Goal: Complete application form

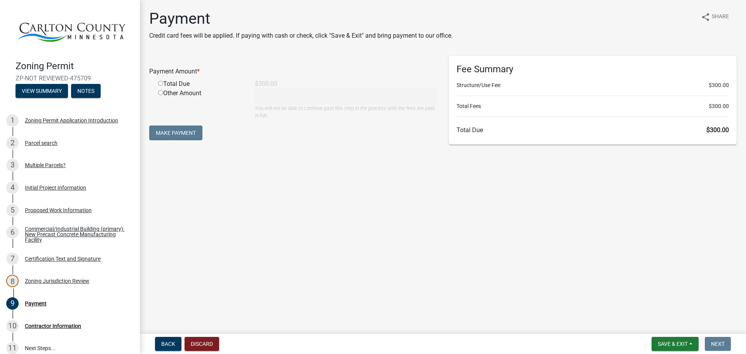
click at [171, 89] on div "Total Due" at bounding box center [200, 83] width 97 height 9
click at [160, 86] on input "radio" at bounding box center [160, 83] width 5 height 5
radio input "true"
type input "300"
click at [170, 136] on button "Make Payment" at bounding box center [175, 132] width 53 height 15
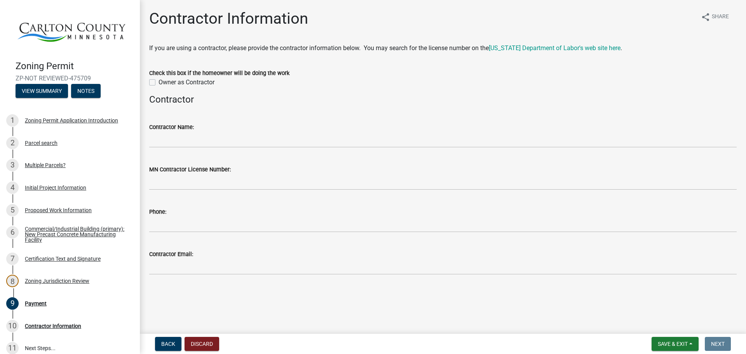
click at [158, 87] on label "Owner as Contractor" at bounding box center [186, 82] width 56 height 9
click at [158, 83] on input "Owner as Contractor" at bounding box center [160, 80] width 5 height 5
checkbox input "true"
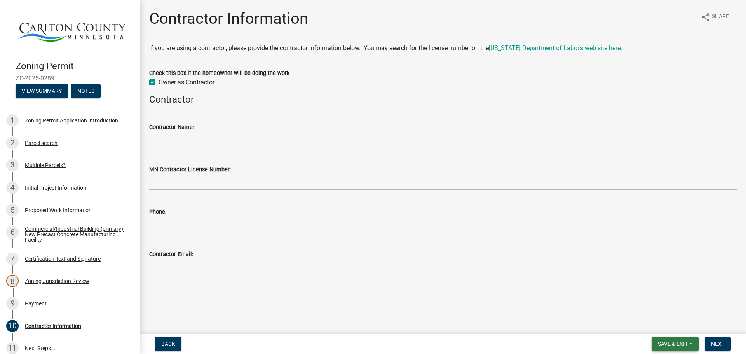
click at [668, 344] on span "Save & Exit" at bounding box center [673, 344] width 30 height 6
click at [712, 342] on span "Next" at bounding box center [718, 344] width 14 height 6
